Goal: Task Accomplishment & Management: Complete application form

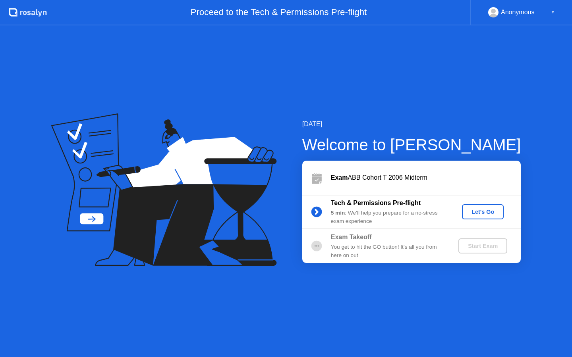
click at [478, 215] on div "Let's Go" at bounding box center [482, 212] width 35 height 6
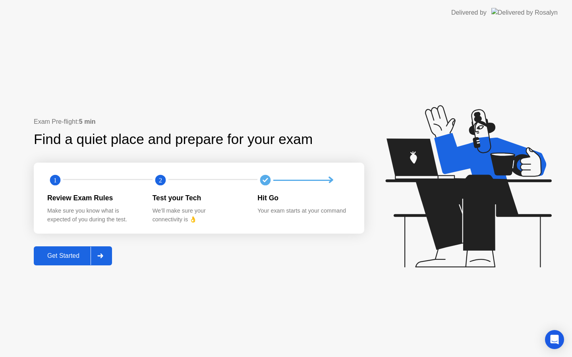
click at [59, 256] on div "Get Started" at bounding box center [63, 256] width 54 height 7
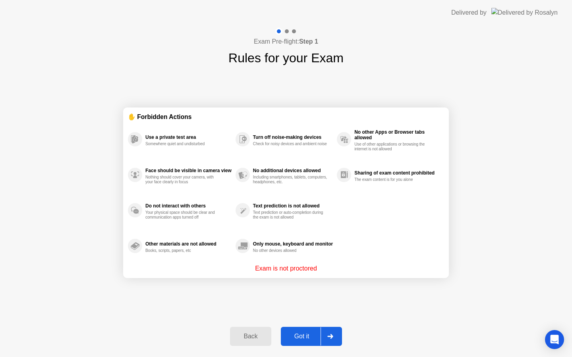
click at [293, 330] on button "Got it" at bounding box center [311, 336] width 61 height 19
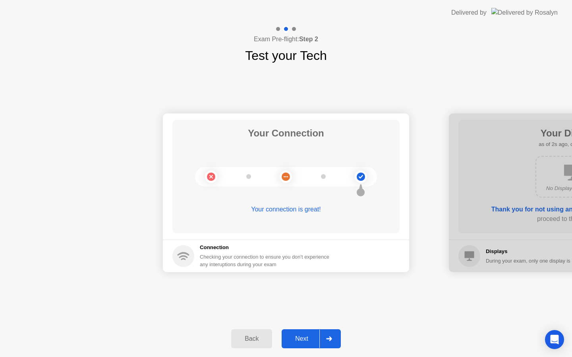
click at [302, 340] on div "Next" at bounding box center [301, 339] width 35 height 7
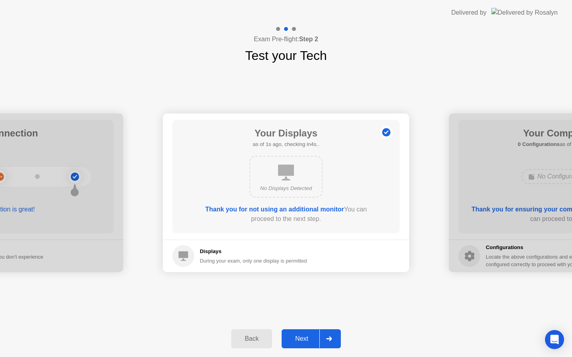
click at [302, 340] on div "Next" at bounding box center [301, 339] width 35 height 7
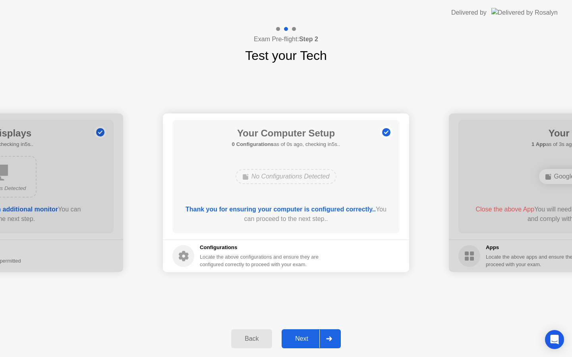
click at [302, 340] on div "Next" at bounding box center [301, 339] width 35 height 7
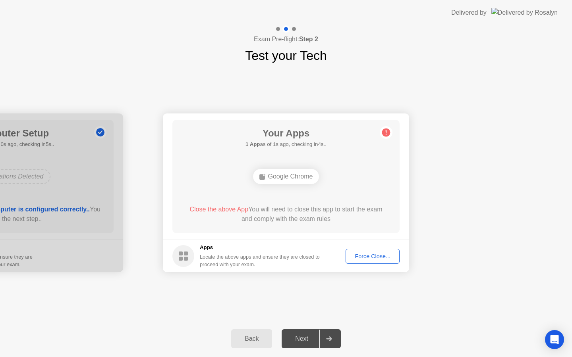
click at [373, 263] on button "Force Close..." at bounding box center [372, 256] width 54 height 15
click at [363, 257] on div "Force Close..." at bounding box center [372, 256] width 48 height 6
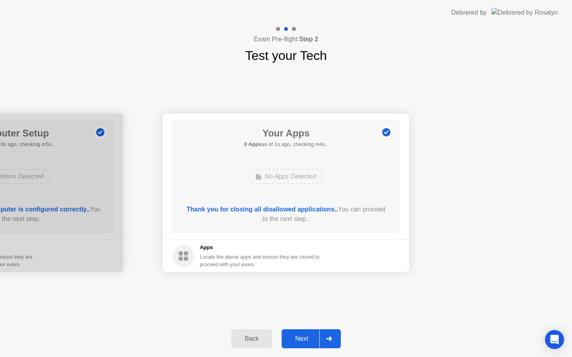
click at [299, 338] on div "Next" at bounding box center [301, 339] width 35 height 7
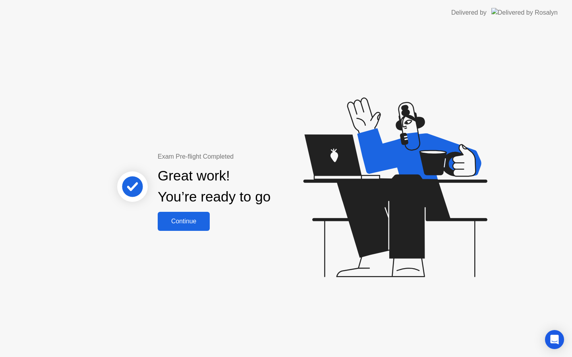
click at [186, 225] on div "Continue" at bounding box center [183, 221] width 47 height 7
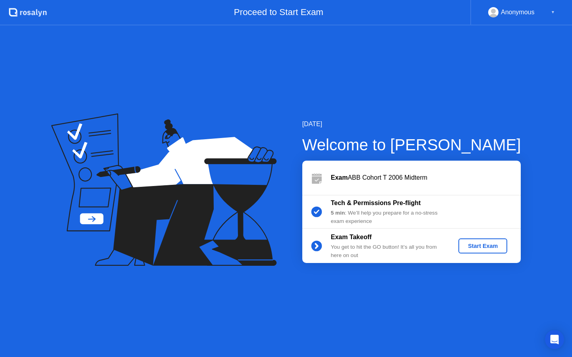
click at [469, 239] on button "Start Exam" at bounding box center [482, 246] width 49 height 15
